Goal: Navigation & Orientation: Find specific page/section

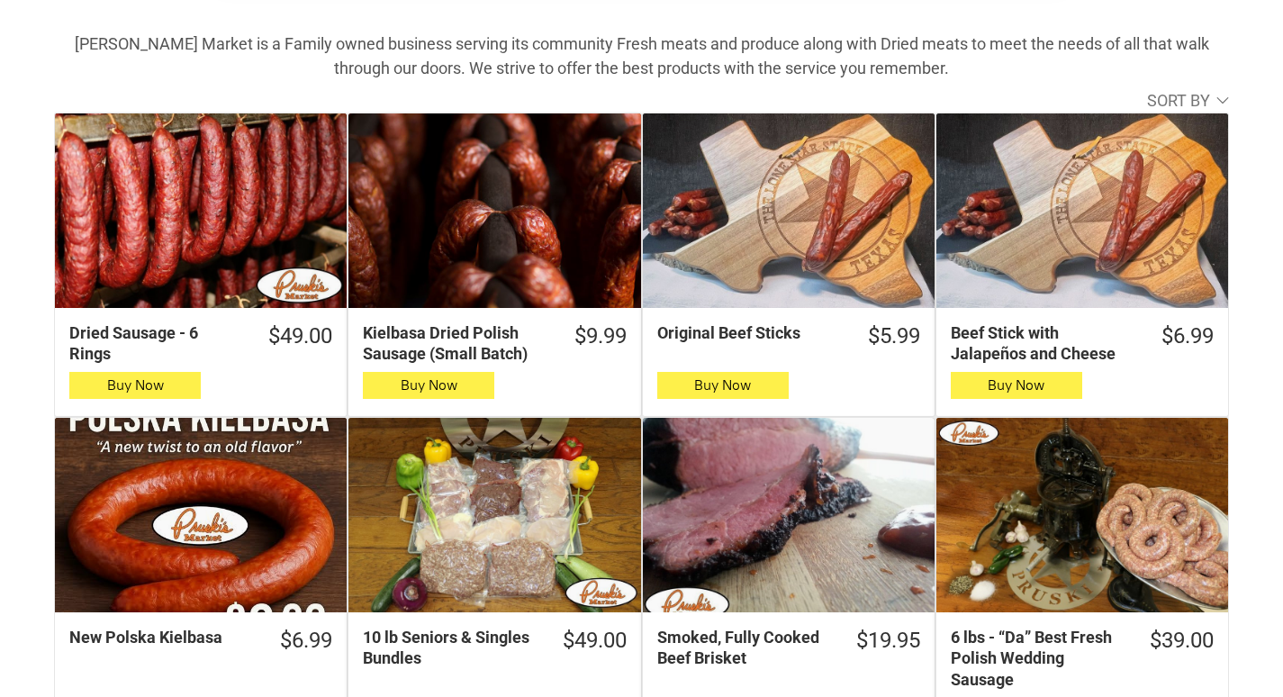
scroll to position [630, 0]
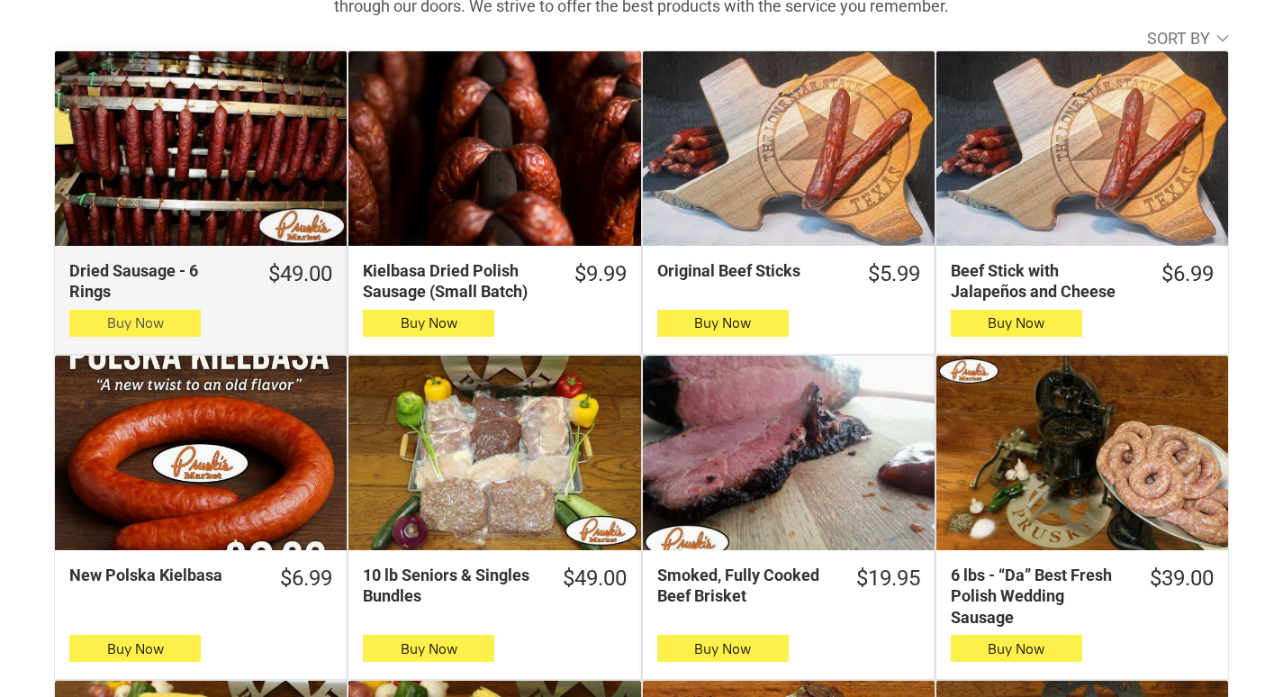
click at [134, 327] on icon "button" at bounding box center [135, 323] width 19 height 22
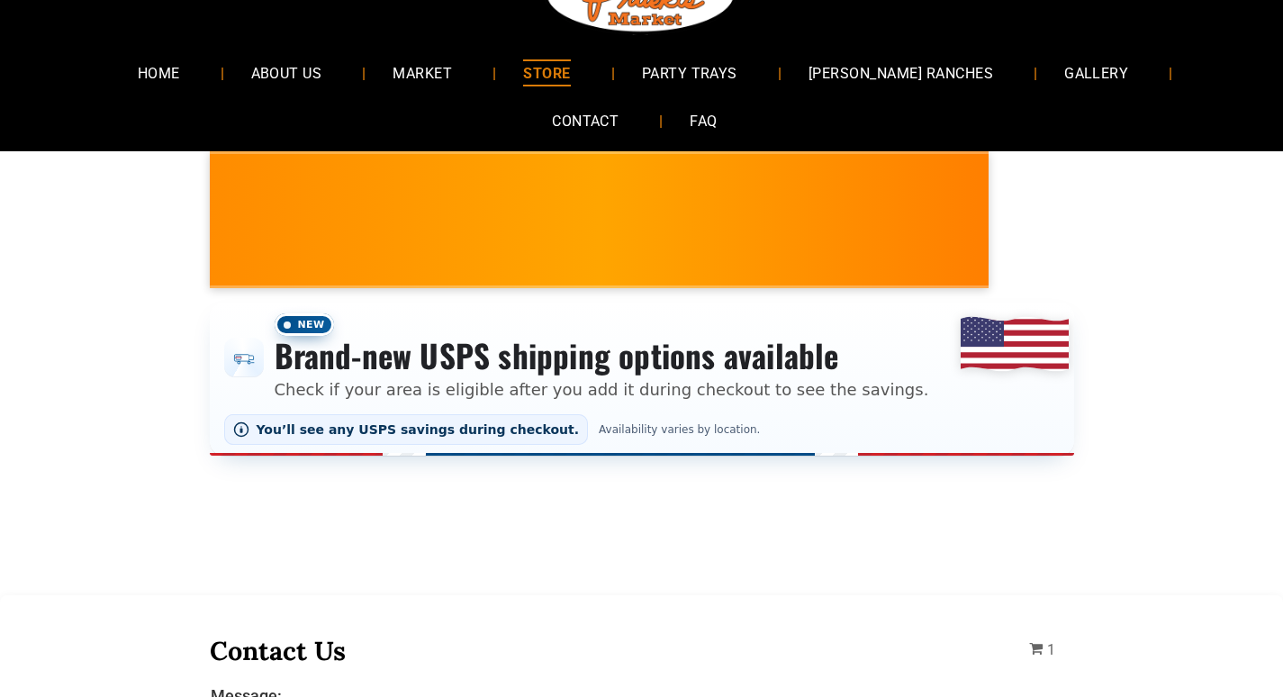
scroll to position [0, 0]
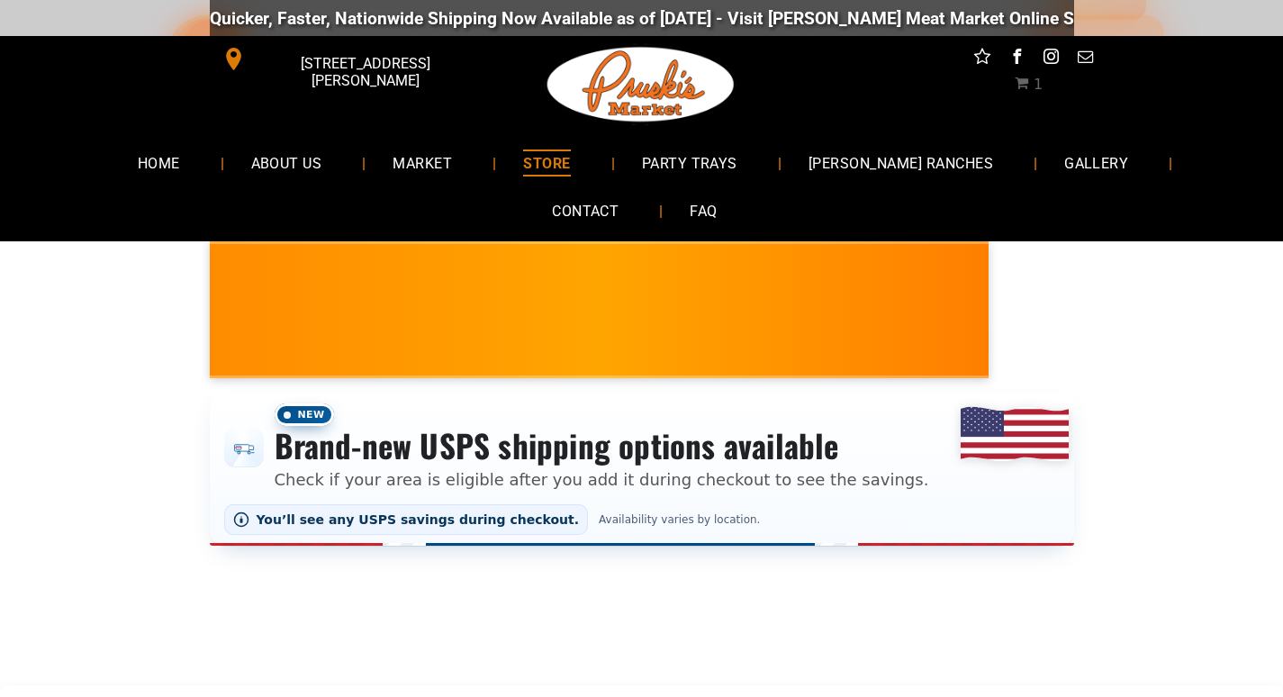
click at [70, 24] on div "Quicker, Faster, Nationwide Shipping Now Available as of [DATE] - Visit [PERSON…" at bounding box center [641, 18] width 1283 height 36
click at [156, 158] on link "HOME" at bounding box center [159, 163] width 96 height 48
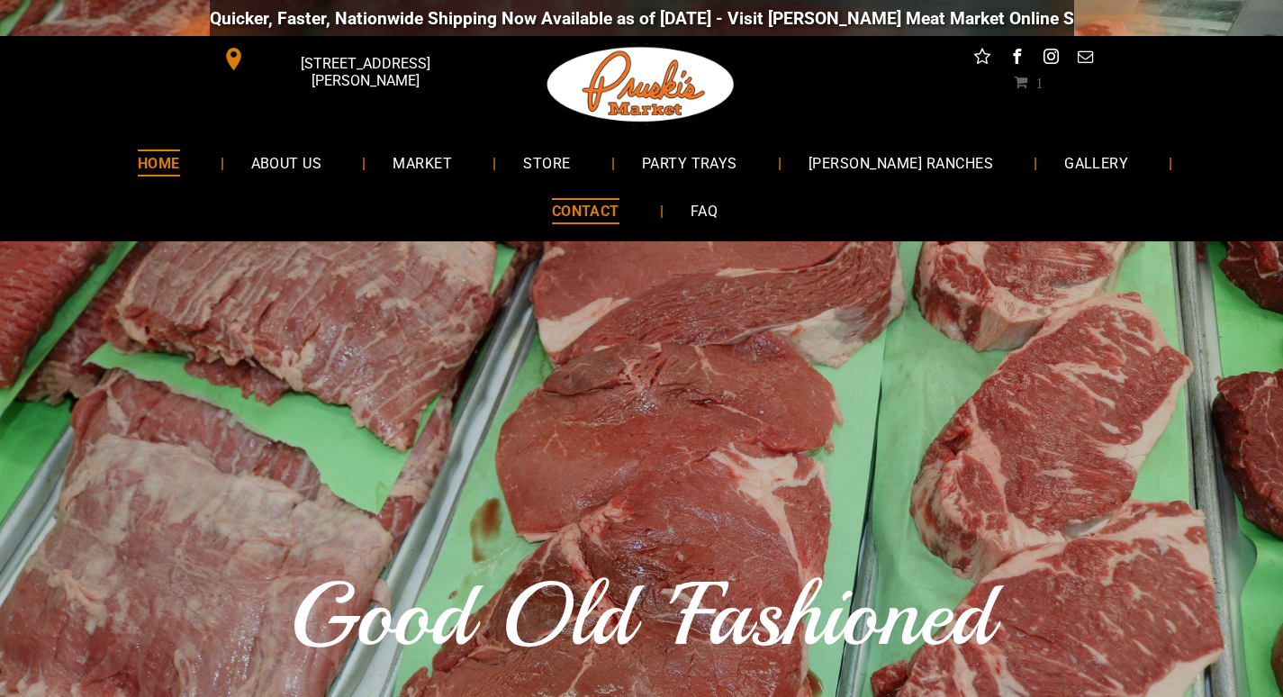
click at [647, 187] on link "CONTACT" at bounding box center [586, 211] width 122 height 48
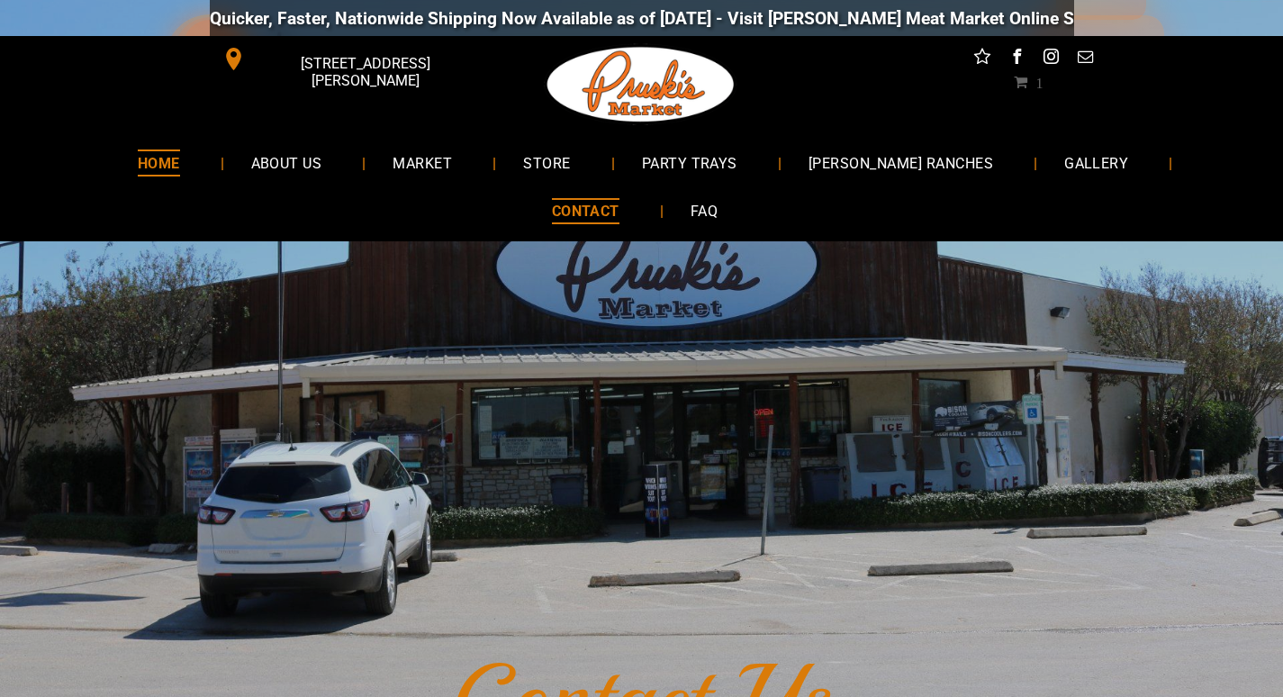
click at [111, 180] on link "HOME" at bounding box center [159, 163] width 96 height 48
